Goal: Task Accomplishment & Management: Manage account settings

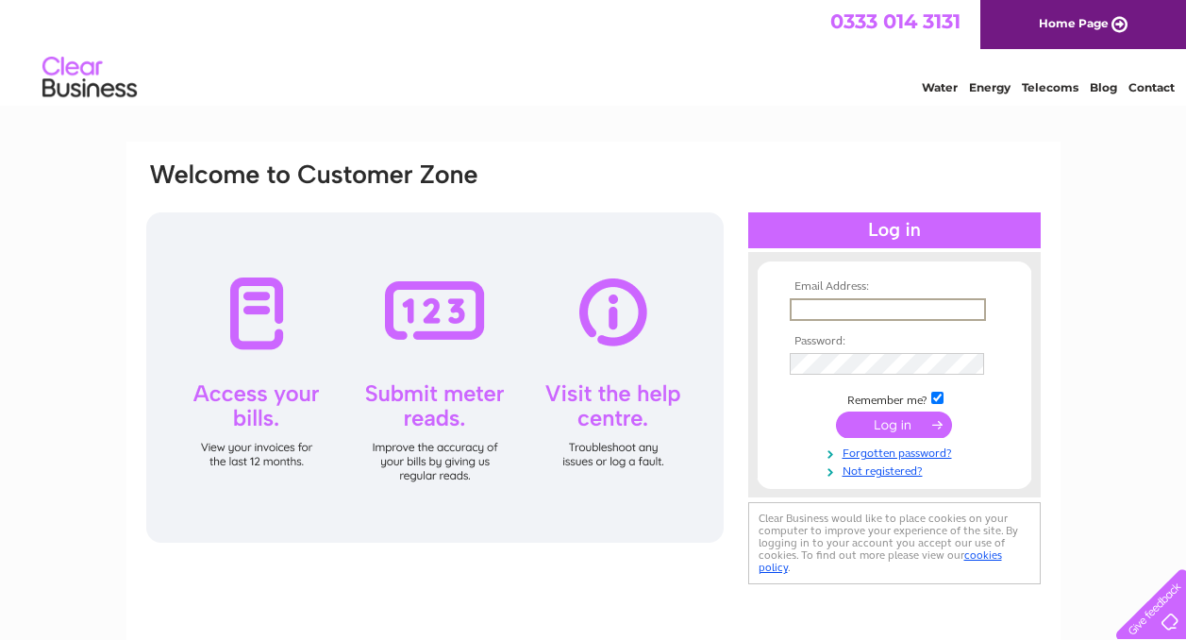
type input "[EMAIL_ADDRESS][DOMAIN_NAME]"
click at [894, 423] on input "submit" at bounding box center [894, 424] width 116 height 26
click at [878, 422] on input "submit" at bounding box center [894, 424] width 116 height 26
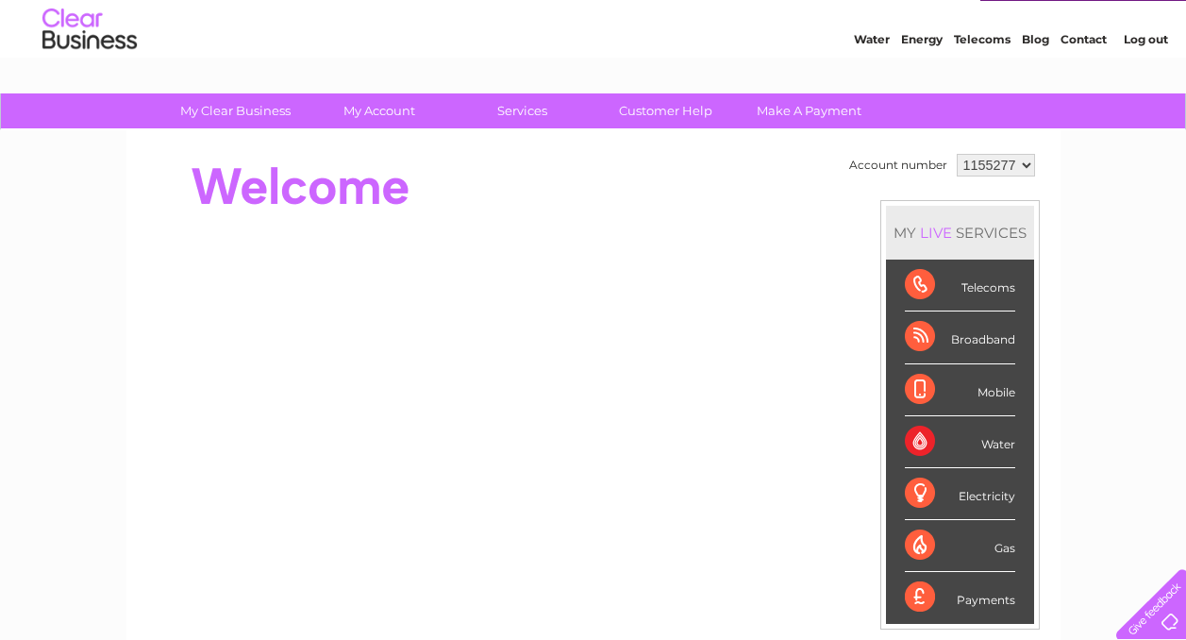
scroll to position [48, 0]
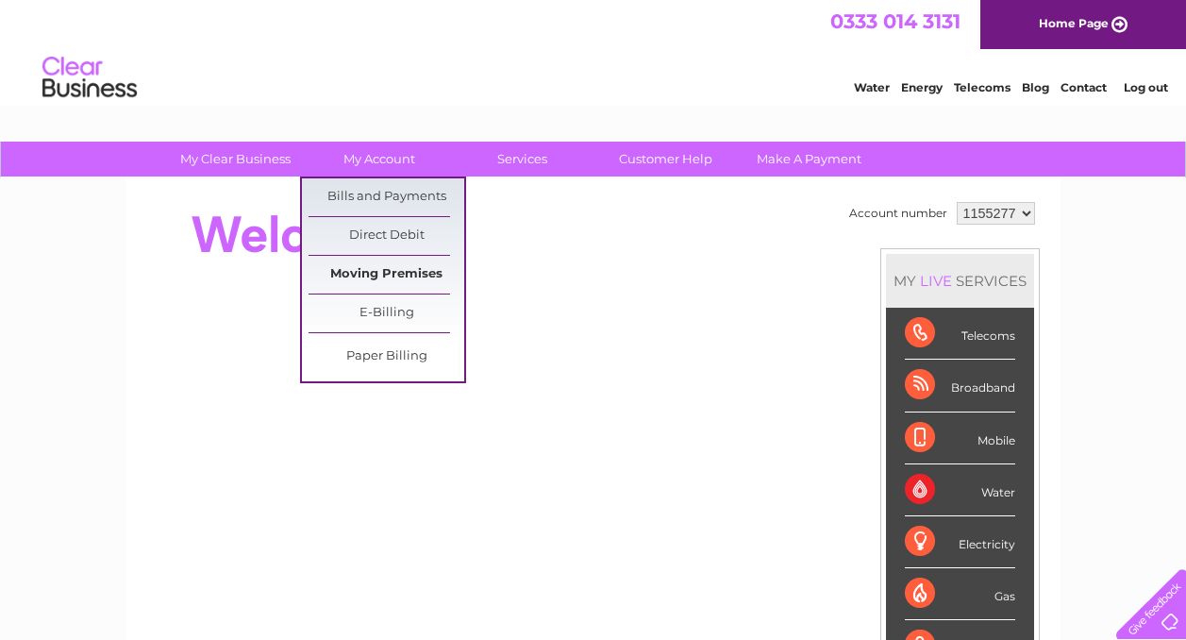
click at [396, 270] on link "Moving Premises" at bounding box center [387, 275] width 156 height 38
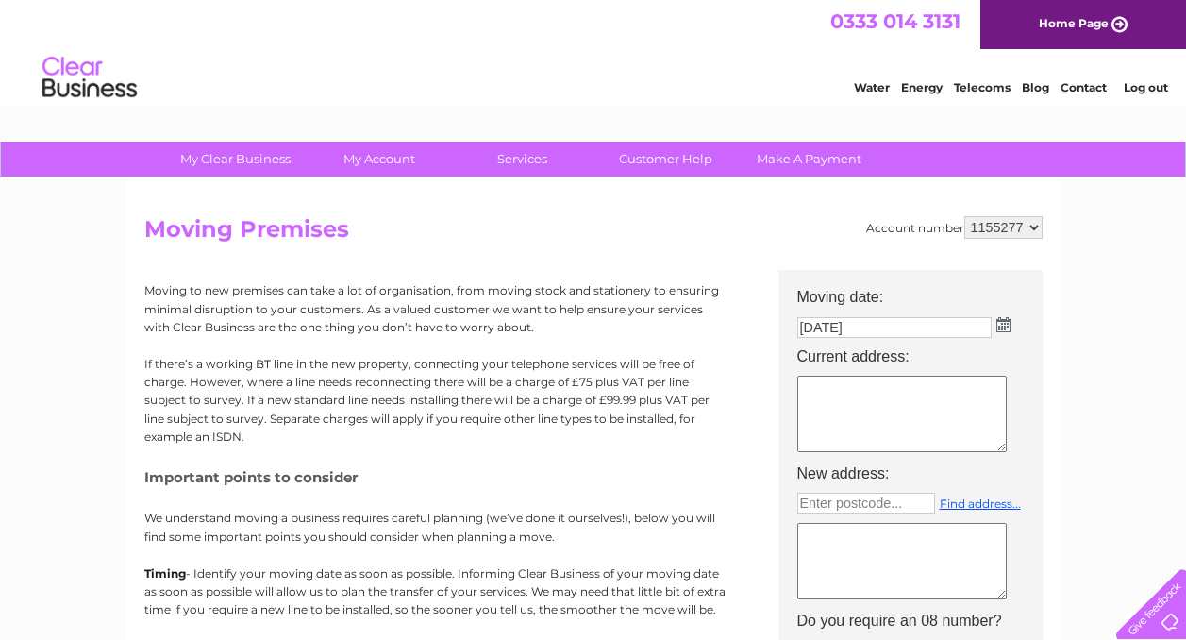
click at [1082, 80] on link "Contact" at bounding box center [1084, 87] width 46 height 14
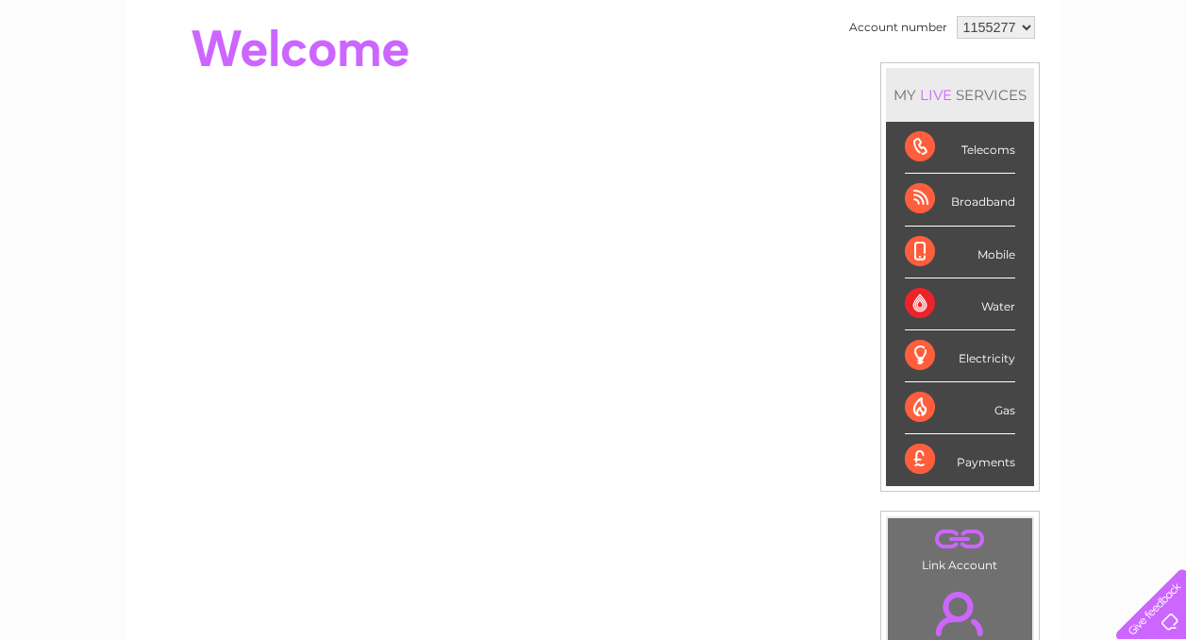
scroll to position [184, 0]
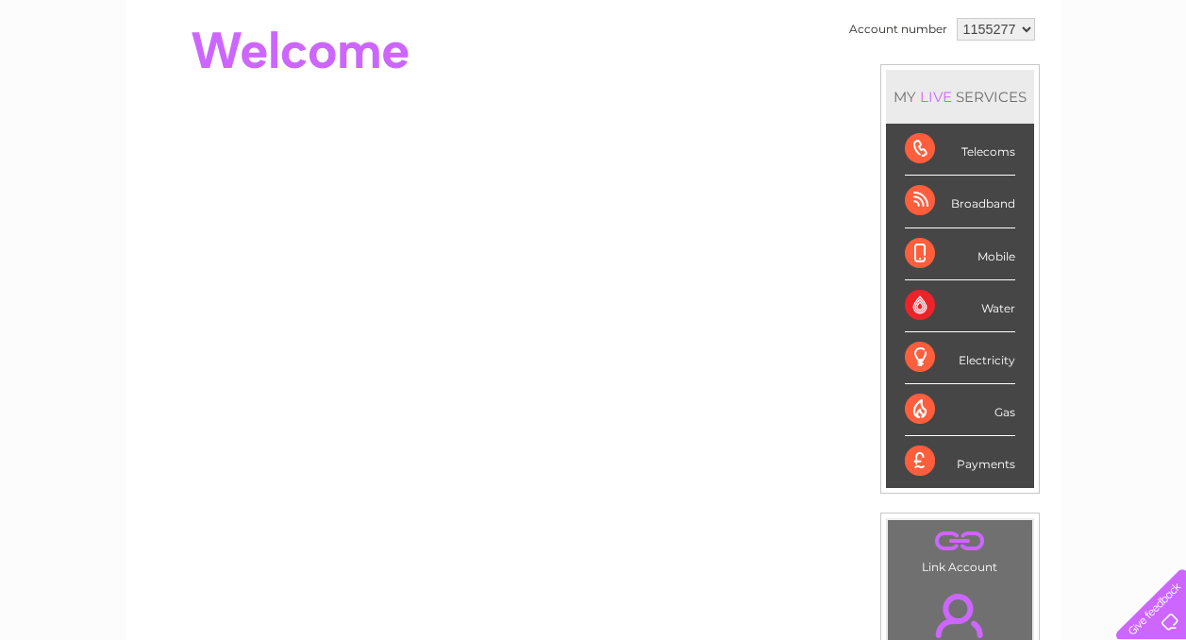
click at [988, 212] on div "Broadband" at bounding box center [960, 202] width 110 height 52
click at [985, 208] on div "Broadband" at bounding box center [960, 202] width 110 height 52
click at [976, 466] on div "Payments" at bounding box center [960, 461] width 110 height 51
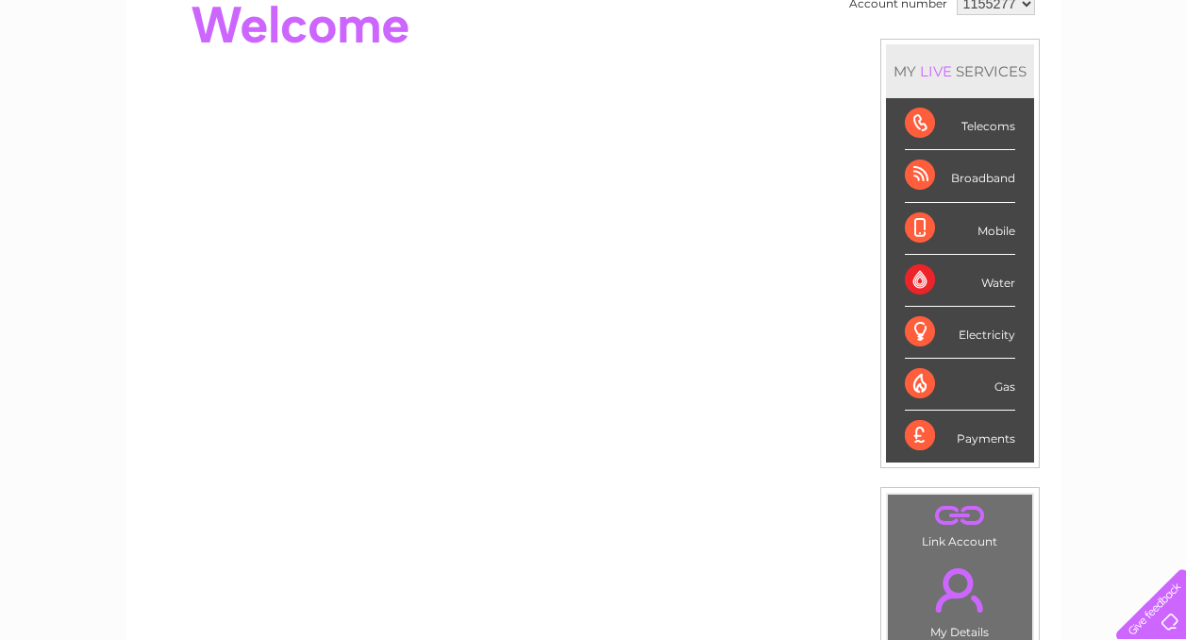
scroll to position [214, 0]
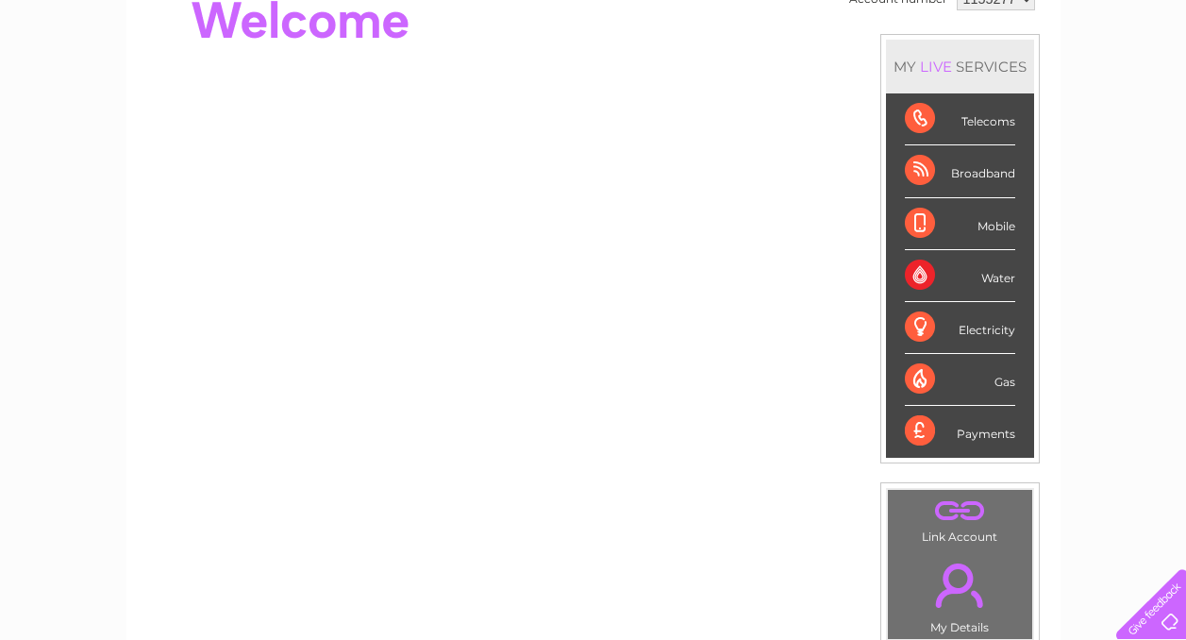
click at [931, 70] on div "LIVE" at bounding box center [936, 67] width 40 height 18
click at [931, 144] on div "Telecoms" at bounding box center [960, 119] width 110 height 52
click at [931, 194] on div "Broadband" at bounding box center [960, 171] width 110 height 52
click at [931, 243] on div "Mobile" at bounding box center [960, 224] width 110 height 52
click at [931, 279] on div "Water" at bounding box center [960, 276] width 110 height 52
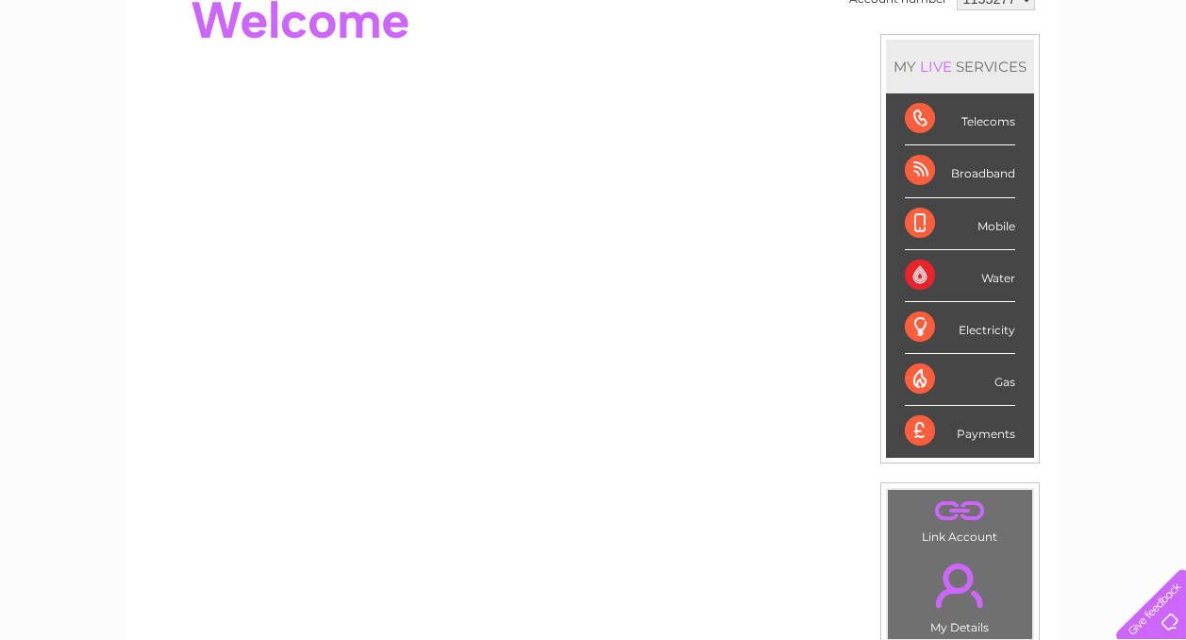
click at [928, 359] on div "Gas" at bounding box center [960, 380] width 110 height 52
click at [928, 397] on div "Gas" at bounding box center [960, 380] width 110 height 52
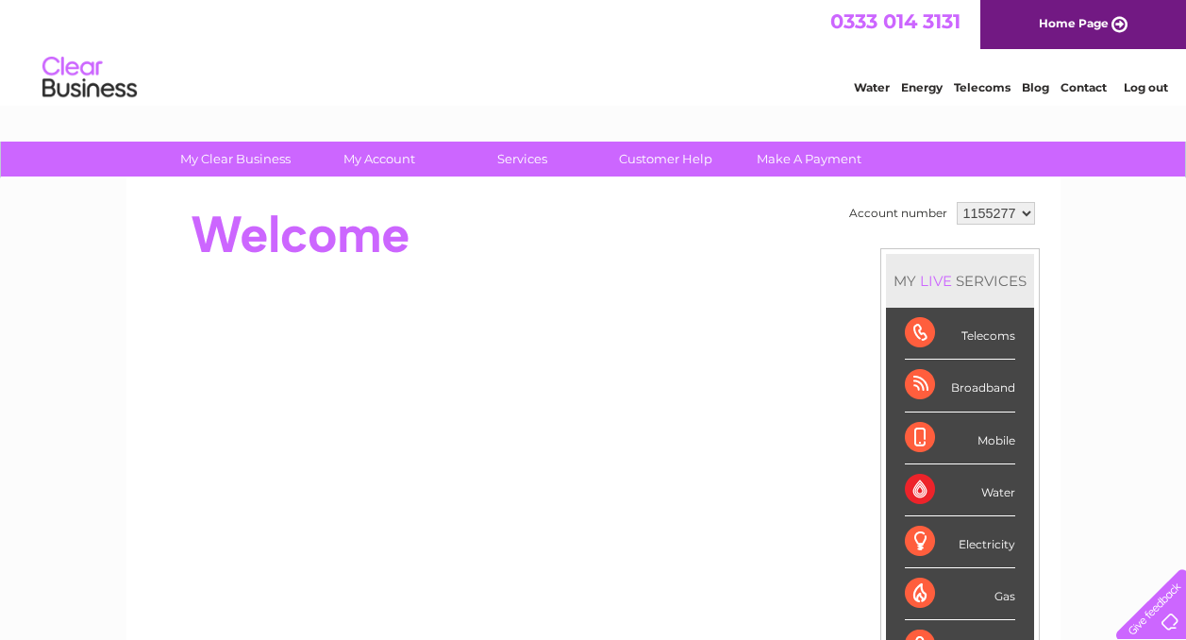
scroll to position [0, 0]
